Goal: Use online tool/utility: Utilize a website feature to perform a specific function

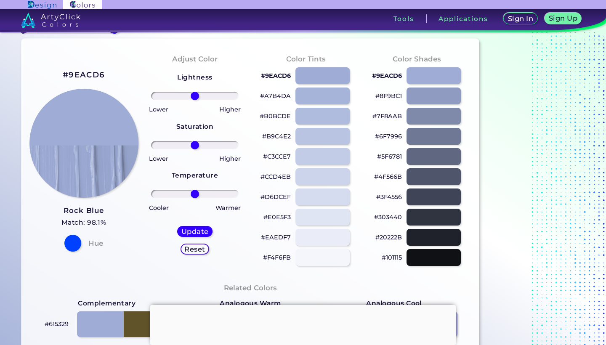
scroll to position [17, 0]
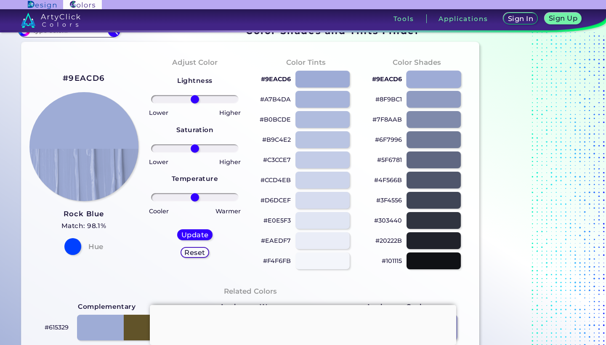
click at [449, 77] on div at bounding box center [434, 78] width 55 height 17
click at [443, 81] on div at bounding box center [434, 78] width 55 height 17
click at [443, 80] on div at bounding box center [434, 78] width 55 height 17
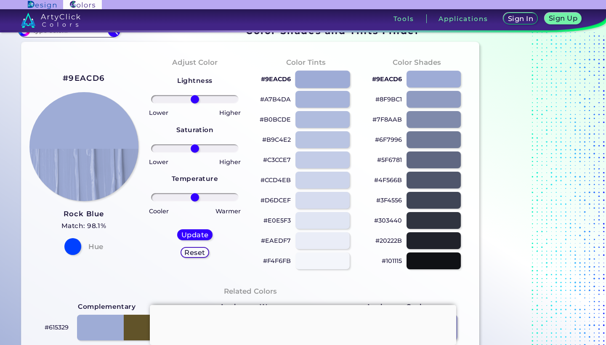
click at [336, 80] on div at bounding box center [323, 78] width 55 height 17
click at [327, 96] on div at bounding box center [323, 99] width 55 height 17
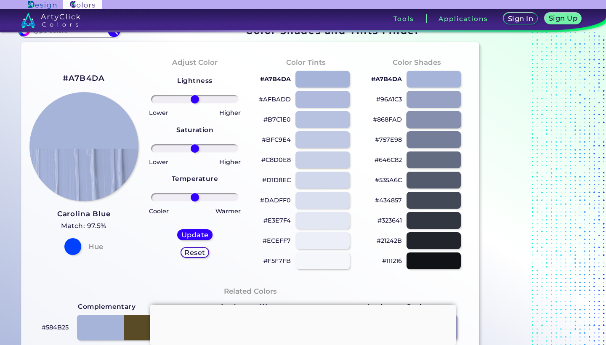
click at [433, 116] on div at bounding box center [434, 119] width 55 height 17
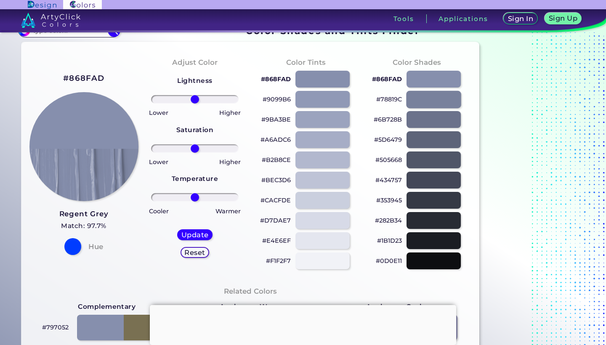
click at [439, 98] on div at bounding box center [434, 99] width 55 height 17
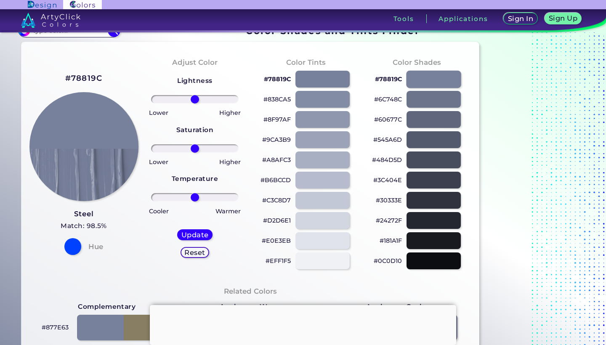
click at [438, 82] on div at bounding box center [434, 78] width 55 height 17
type input "#78819c"
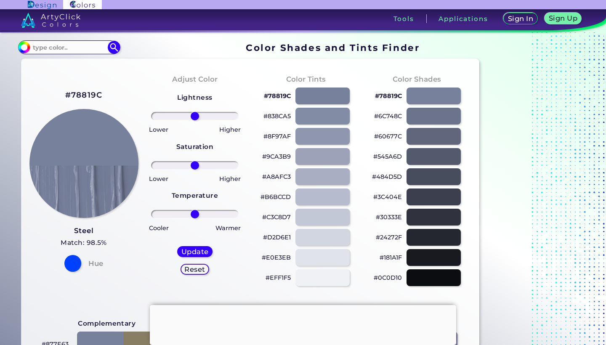
scroll to position [0, 0]
click at [194, 267] on h5 "Reset" at bounding box center [195, 269] width 19 height 6
click at [202, 271] on h5 "Reset" at bounding box center [194, 269] width 19 height 6
click at [202, 271] on h5 "Reset" at bounding box center [195, 269] width 20 height 7
click at [216, 272] on div "Update Reset" at bounding box center [194, 260] width 49 height 42
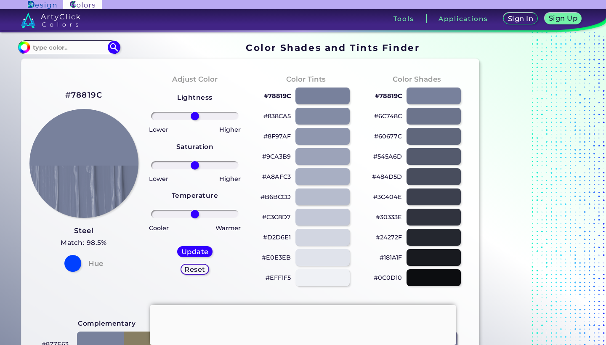
scroll to position [0, 0]
click at [203, 273] on h5 "Reset" at bounding box center [194, 269] width 19 height 6
click at [90, 50] on input at bounding box center [69, 47] width 78 height 11
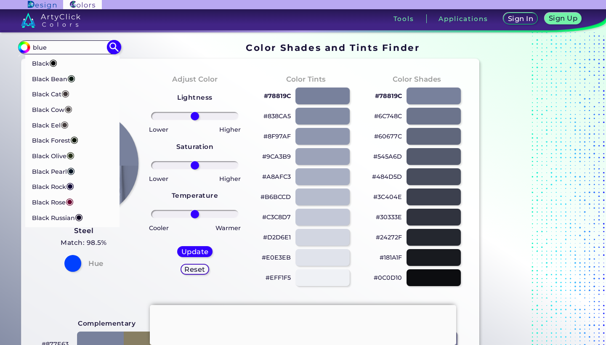
type input "blue"
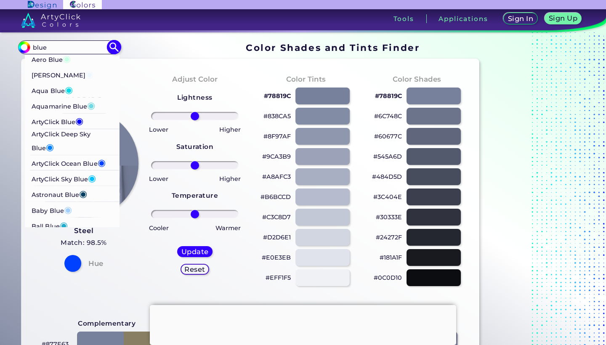
scroll to position [36, 0]
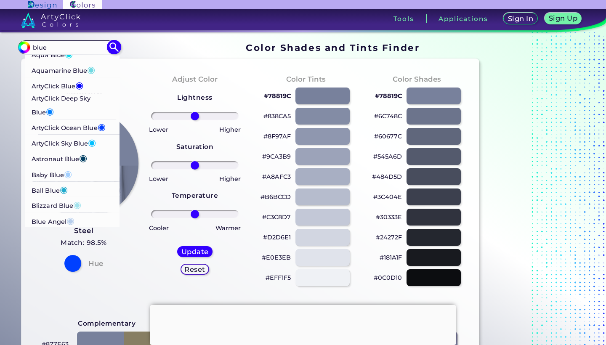
click at [56, 142] on p "ArtyClick Sky Blue ◉" at bounding box center [64, 143] width 65 height 16
type input "#00bfff"
type input "#00BFFF"
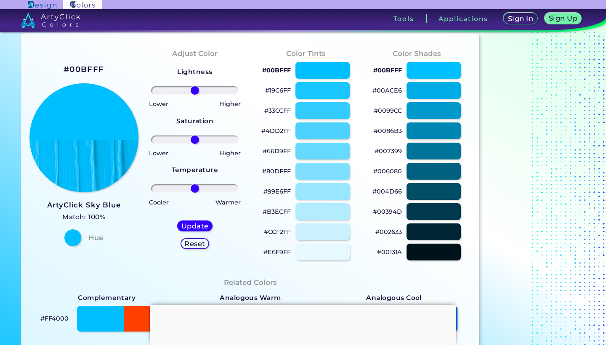
scroll to position [25, 0]
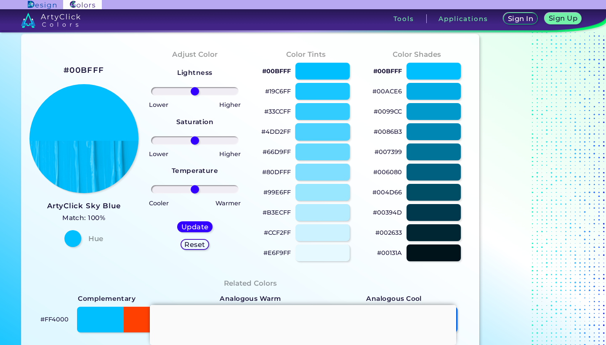
click at [328, 137] on div at bounding box center [323, 131] width 55 height 17
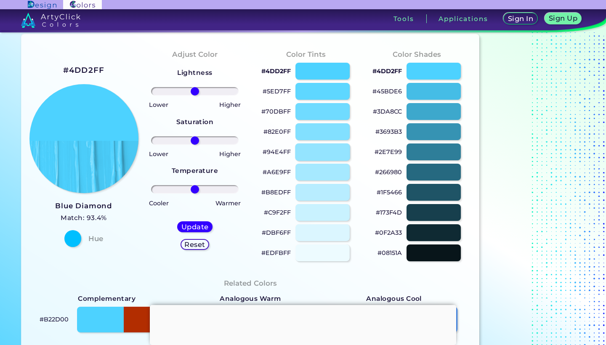
click at [326, 148] on div at bounding box center [323, 151] width 55 height 17
type input "#94e4ff"
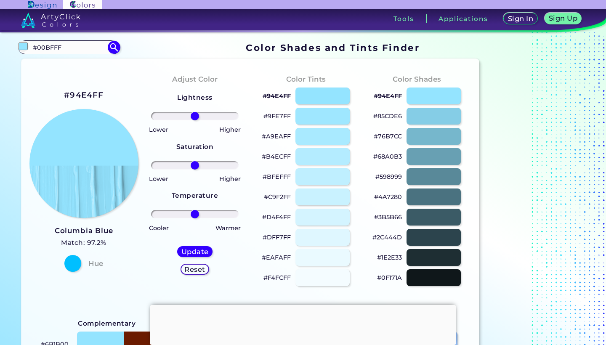
click at [93, 96] on h2 "#94E4FF" at bounding box center [84, 95] width 40 height 11
